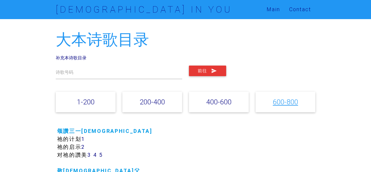
click at [278, 105] on link "600-800" at bounding box center [285, 101] width 25 height 9
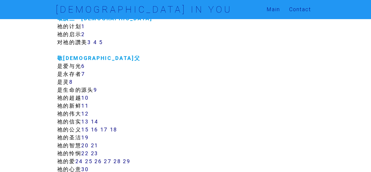
scroll to position [115, 0]
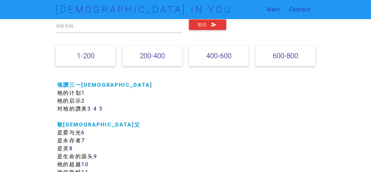
scroll to position [0, 0]
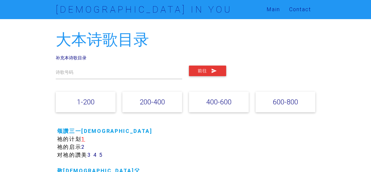
click at [85, 138] on link "1" at bounding box center [83, 138] width 4 height 7
click at [85, 145] on link "2" at bounding box center [83, 146] width 4 height 7
click at [91, 154] on link "3" at bounding box center [89, 154] width 4 height 7
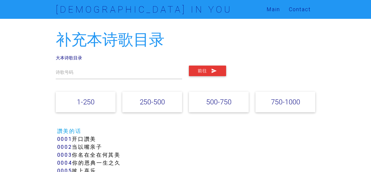
scroll to position [88, 0]
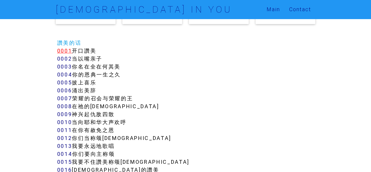
click at [69, 51] on link "0001" at bounding box center [64, 50] width 15 height 7
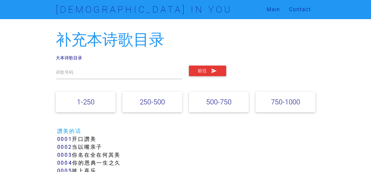
scroll to position [29, 0]
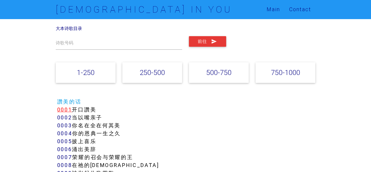
click at [68, 110] on link "0001" at bounding box center [64, 109] width 15 height 7
click at [70, 117] on link "0002" at bounding box center [64, 117] width 15 height 7
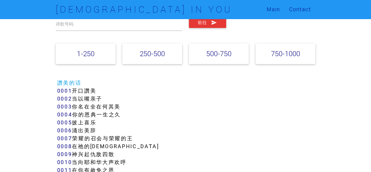
scroll to position [88, 0]
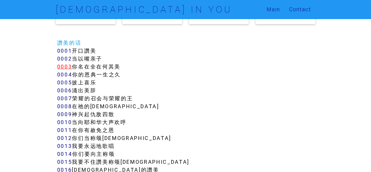
click at [71, 68] on link "0003" at bounding box center [64, 66] width 15 height 7
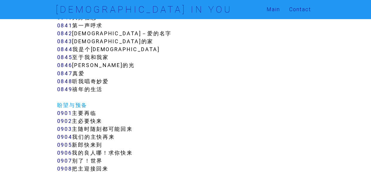
scroll to position [2907, 0]
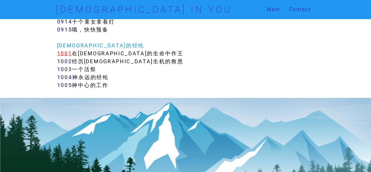
click at [68, 54] on link "1001" at bounding box center [64, 53] width 15 height 7
